Goal: Task Accomplishment & Management: Manage account settings

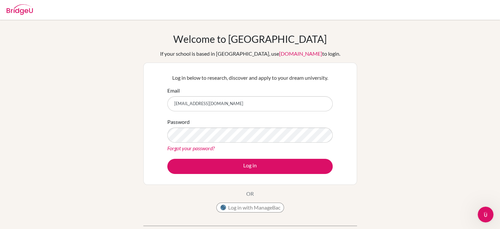
type input "[EMAIL_ADDRESS][DOMAIN_NAME]"
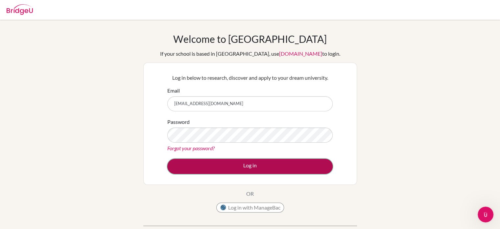
click at [232, 168] on button "Log in" at bounding box center [249, 166] width 165 height 15
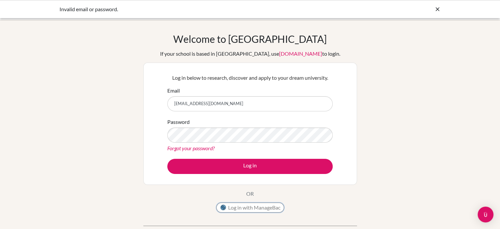
click at [247, 206] on button "Log in with ManageBac" at bounding box center [250, 207] width 68 height 10
click at [249, 207] on button "Log in with ManageBac" at bounding box center [250, 207] width 68 height 10
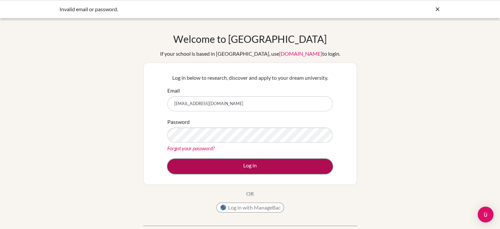
click at [208, 165] on button "Log in" at bounding box center [249, 166] width 165 height 15
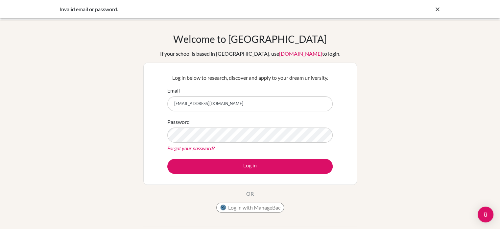
drag, startPoint x: 232, startPoint y: 105, endPoint x: 156, endPoint y: 100, distance: 76.5
click at [156, 100] on div "Log in below to research, discover and apply to your dream university. Email ec…" at bounding box center [250, 123] width 214 height 122
click at [232, 98] on input "ece.004093@aiadubai.com" at bounding box center [249, 103] width 165 height 15
click at [206, 147] on link "Forgot your password?" at bounding box center [190, 148] width 47 height 6
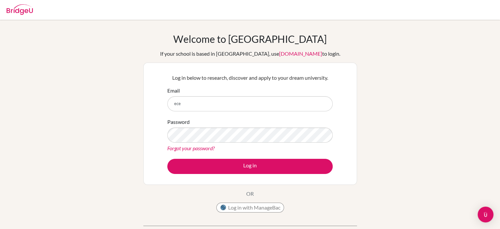
type input "[EMAIL_ADDRESS][DOMAIN_NAME]"
click at [207, 146] on link "Forgot your password?" at bounding box center [190, 148] width 47 height 6
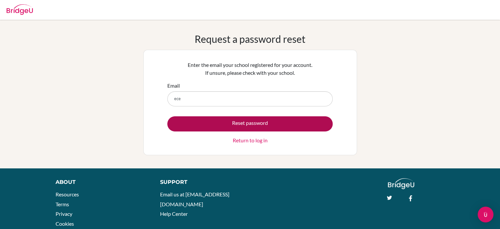
type input "[EMAIL_ADDRESS][DOMAIN_NAME]"
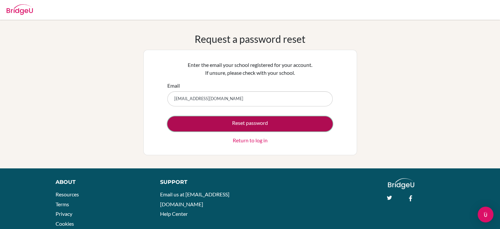
click at [253, 127] on button "Reset password" at bounding box center [249, 123] width 165 height 15
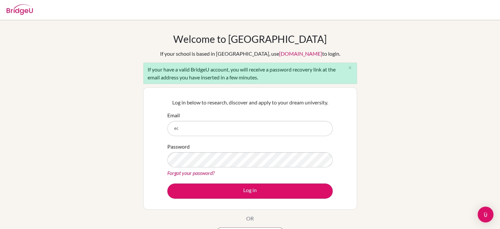
type input "[EMAIL_ADDRESS][DOMAIN_NAME]"
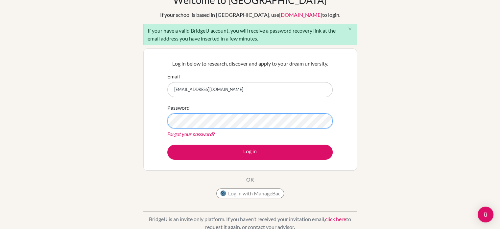
scroll to position [39, 0]
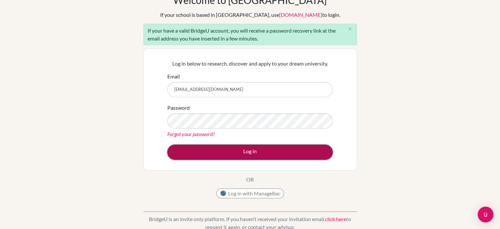
click at [242, 155] on button "Log in" at bounding box center [249, 151] width 165 height 15
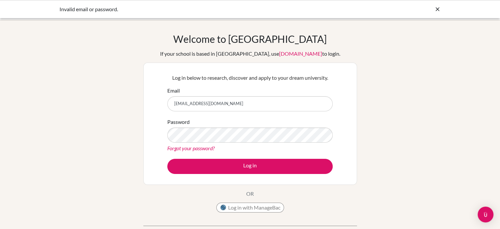
click at [208, 149] on link "Forgot your password?" at bounding box center [190, 148] width 47 height 6
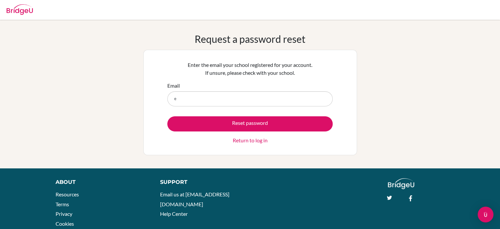
type input "[EMAIL_ADDRESS][DOMAIN_NAME]"
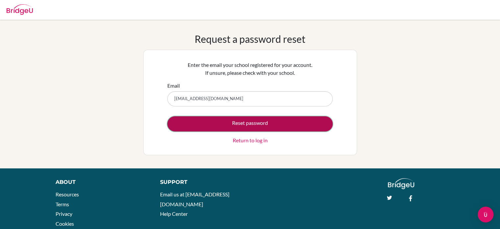
click at [251, 121] on button "Reset password" at bounding box center [249, 123] width 165 height 15
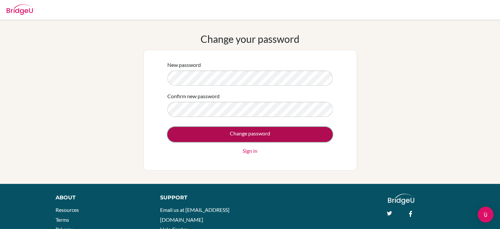
click at [242, 133] on input "Change password" at bounding box center [249, 134] width 165 height 15
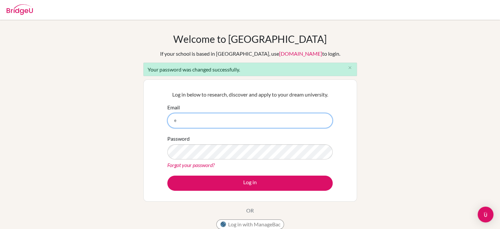
type input "[EMAIL_ADDRESS][DOMAIN_NAME]"
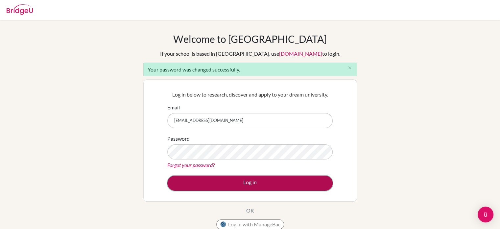
click at [238, 181] on button "Log in" at bounding box center [249, 182] width 165 height 15
